Goal: Task Accomplishment & Management: Complete application form

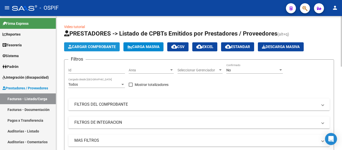
click at [100, 47] on span "Cargar Comprobante" at bounding box center [92, 47] width 48 height 5
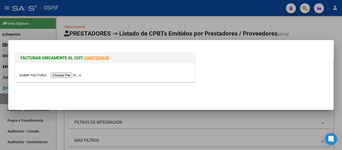
click at [77, 75] on input "file" at bounding box center [50, 75] width 63 height 5
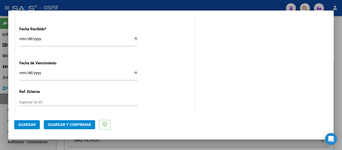
scroll to position [321, 0]
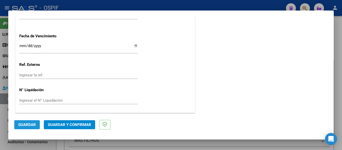
click at [34, 122] on button "Guardar" at bounding box center [27, 124] width 26 height 9
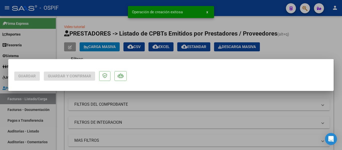
scroll to position [0, 0]
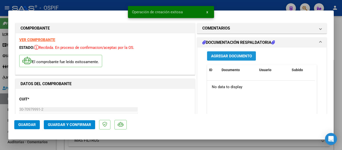
click at [229, 57] on span "Agregar Documento" at bounding box center [231, 56] width 41 height 5
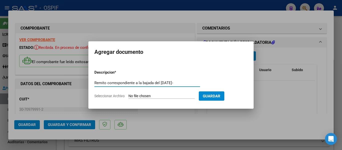
type input "Remito correspondiente a la bajada del [DATE]-"
click at [150, 96] on input "Seleccionar Archivo" at bounding box center [161, 96] width 66 height 5
type input "C:\fakepath\Fibro 12-8.jpeg"
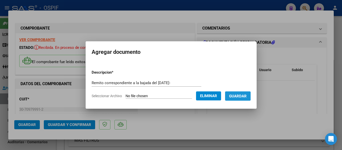
click at [241, 98] on span "Guardar" at bounding box center [238, 96] width 18 height 5
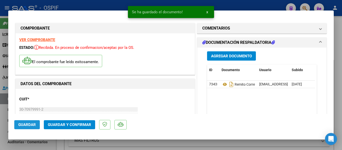
click at [35, 124] on span "Guardar" at bounding box center [27, 124] width 18 height 5
click at [337, 79] on div at bounding box center [171, 75] width 342 height 150
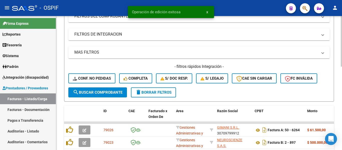
scroll to position [100, 0]
